Goal: Information Seeking & Learning: Learn about a topic

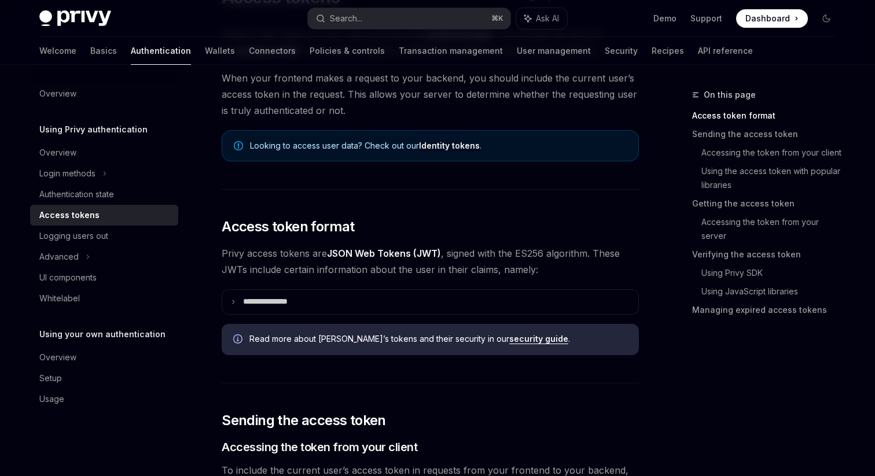
scroll to position [123, 0]
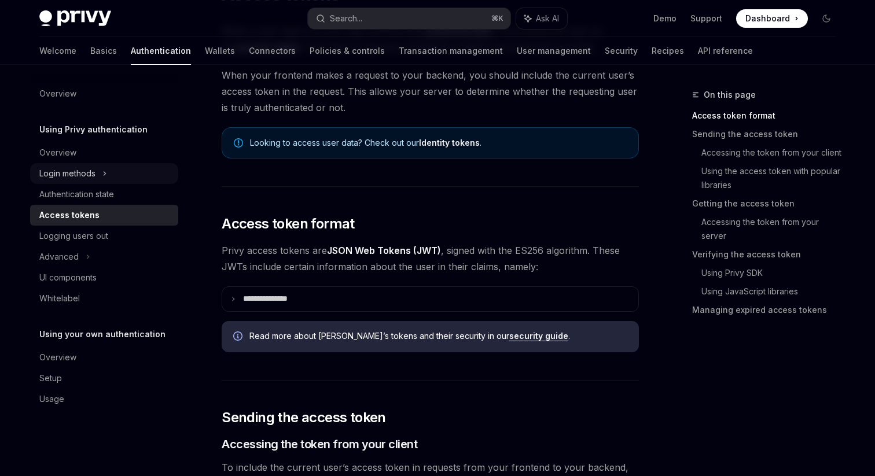
click at [76, 171] on div "Login methods" at bounding box center [67, 174] width 56 height 14
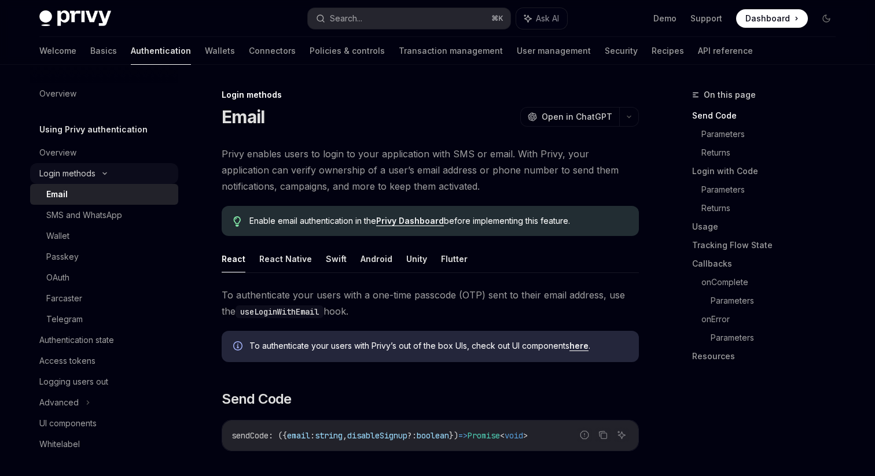
click at [76, 171] on div "Login methods" at bounding box center [67, 174] width 56 height 14
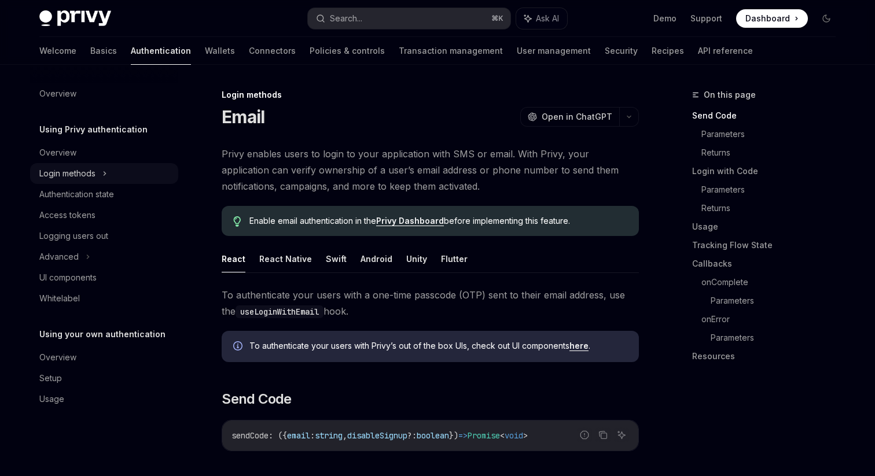
click at [76, 171] on div "Login methods" at bounding box center [67, 174] width 56 height 14
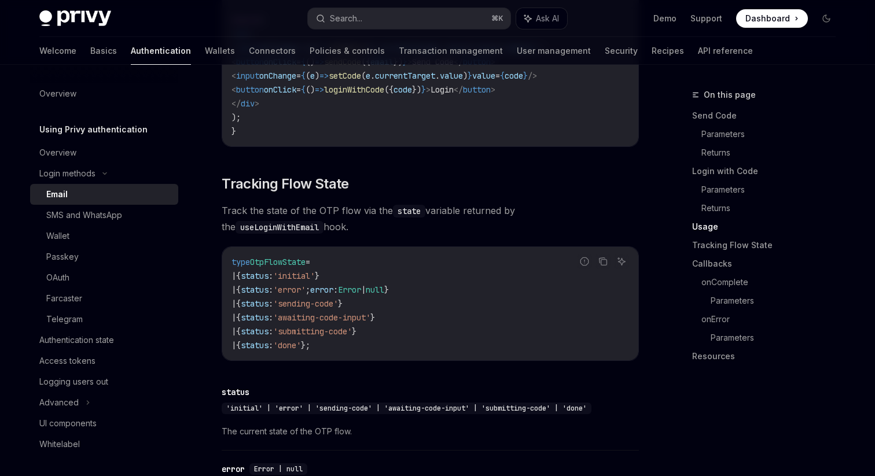
scroll to position [1189, 0]
click at [123, 341] on div "Authentication state" at bounding box center [105, 340] width 132 height 14
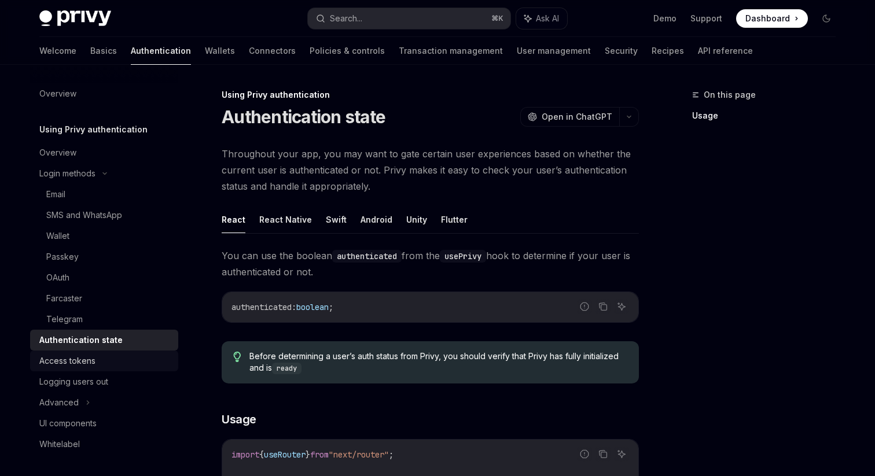
click at [101, 358] on div "Access tokens" at bounding box center [105, 361] width 132 height 14
type textarea "*"
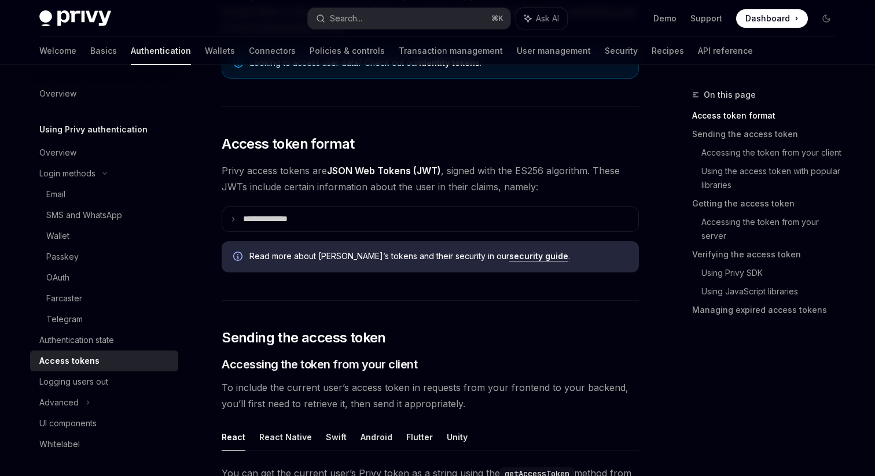
scroll to position [220, 0]
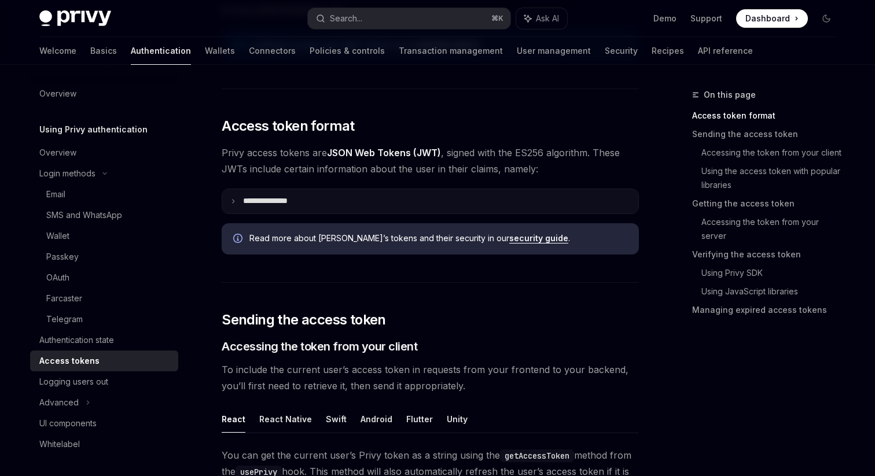
click at [237, 198] on summary "**********" at bounding box center [430, 201] width 416 height 24
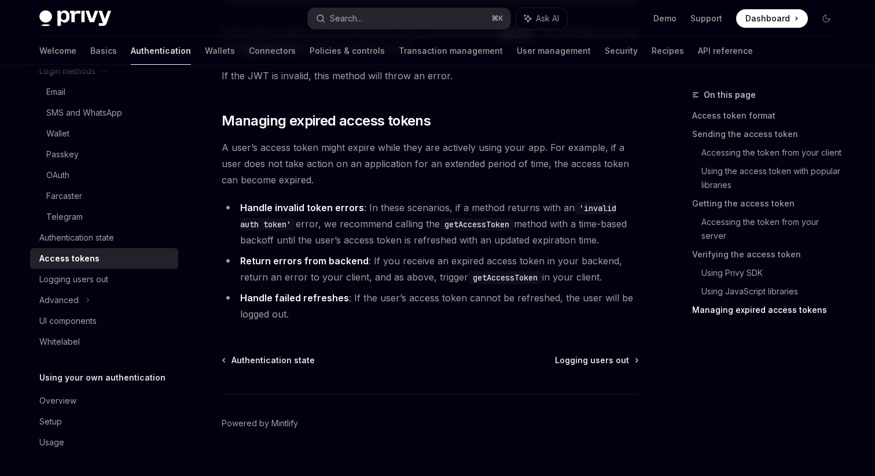
scroll to position [3427, 0]
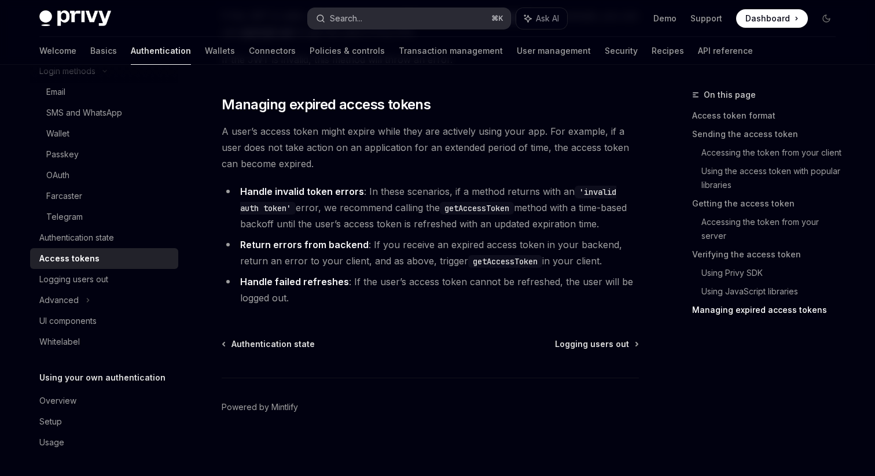
click at [333, 12] on div "Search..." at bounding box center [346, 19] width 32 height 14
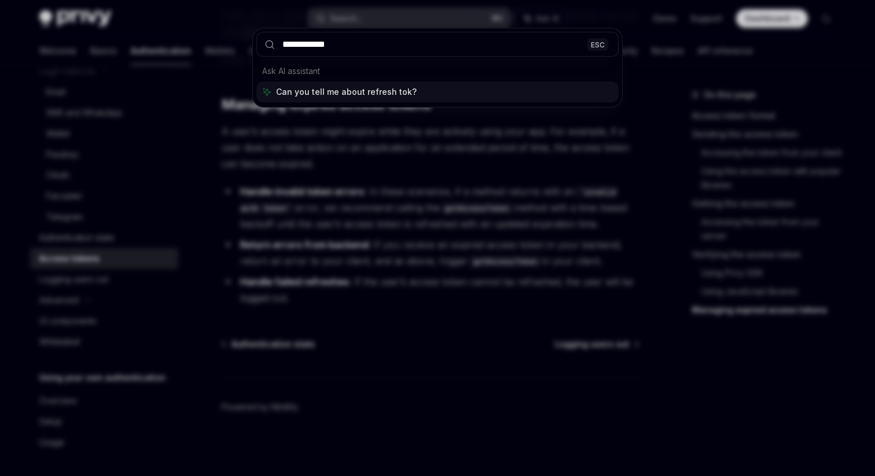
type input "**********"
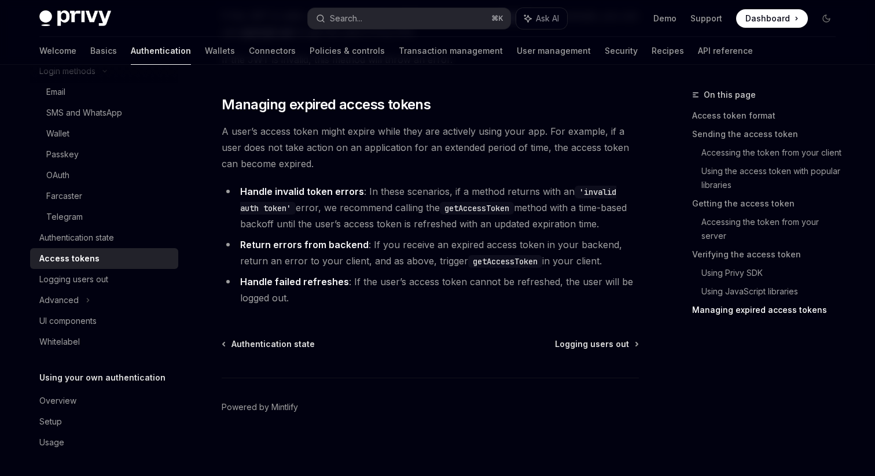
type textarea "*"
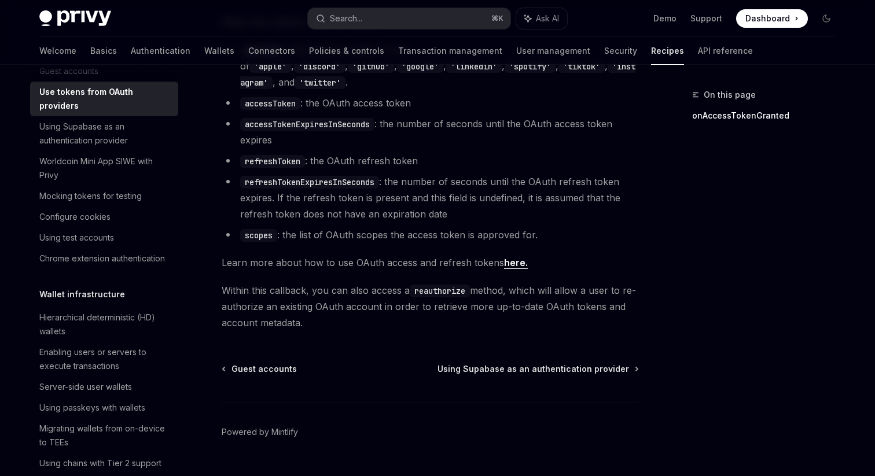
scroll to position [761, 0]
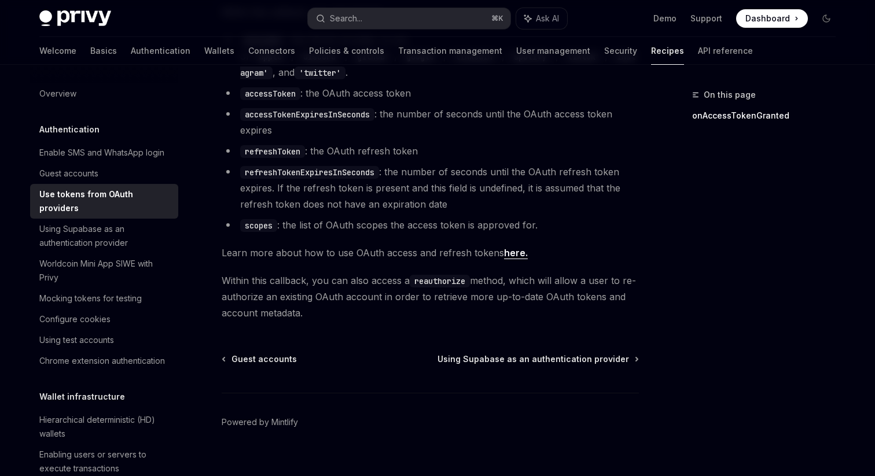
scroll to position [761, 0]
